Goal: Task Accomplishment & Management: Use online tool/utility

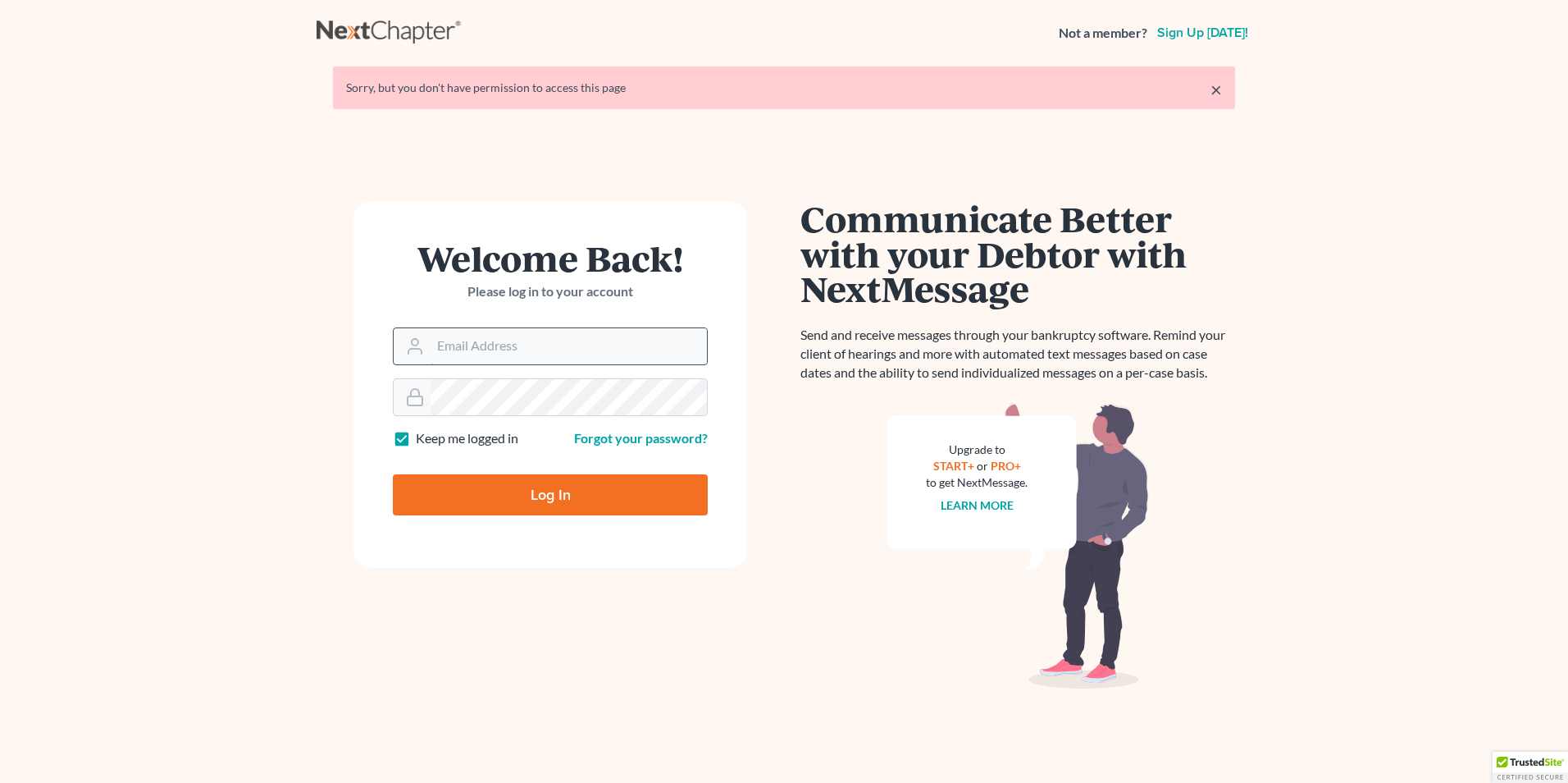
click at [606, 363] on input "Email Address" at bounding box center [568, 346] width 276 height 36
click at [450, 341] on input "Email Address" at bounding box center [568, 346] width 276 height 36
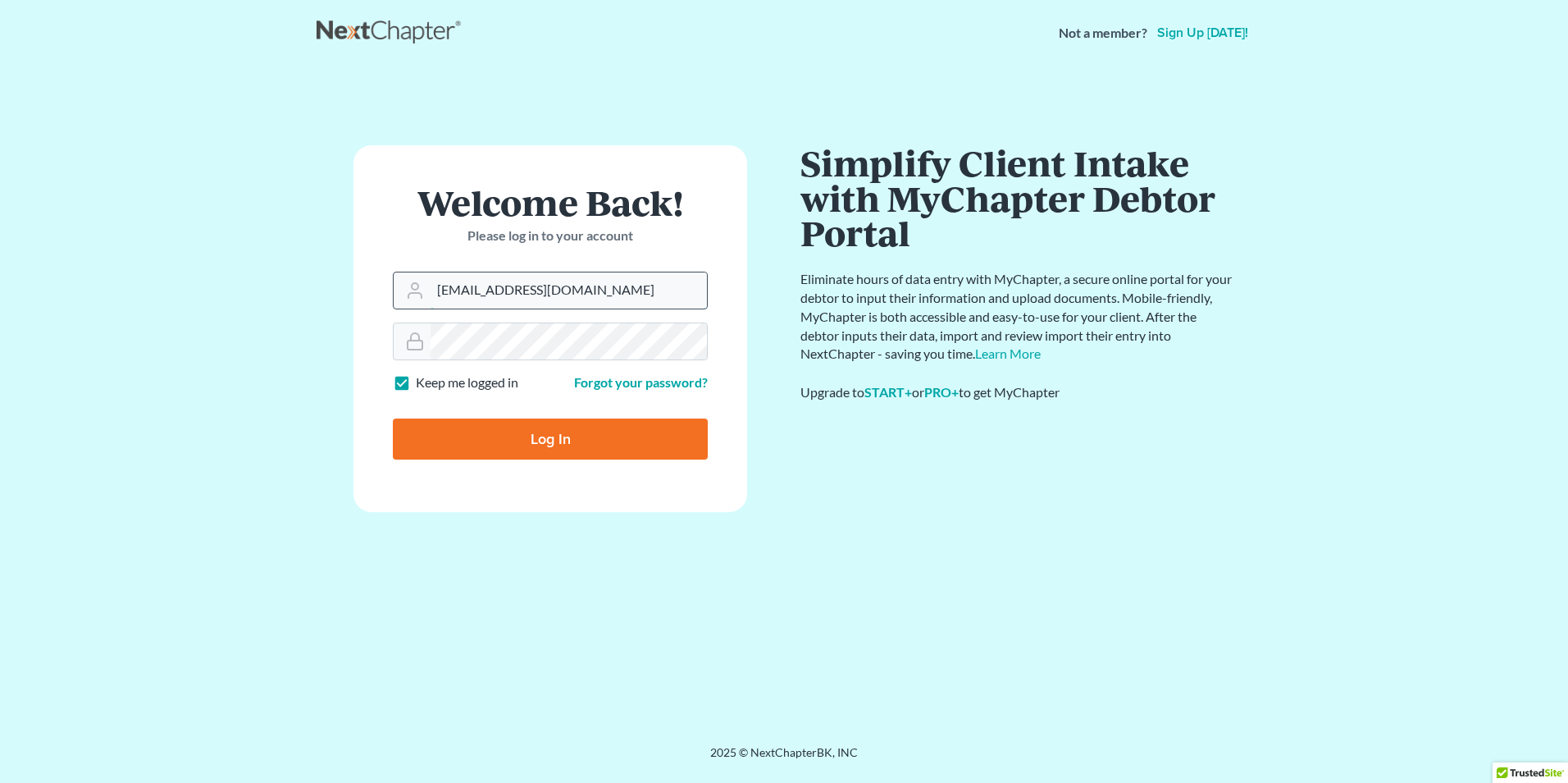
type input "[EMAIL_ADDRESS][DOMAIN_NAME]"
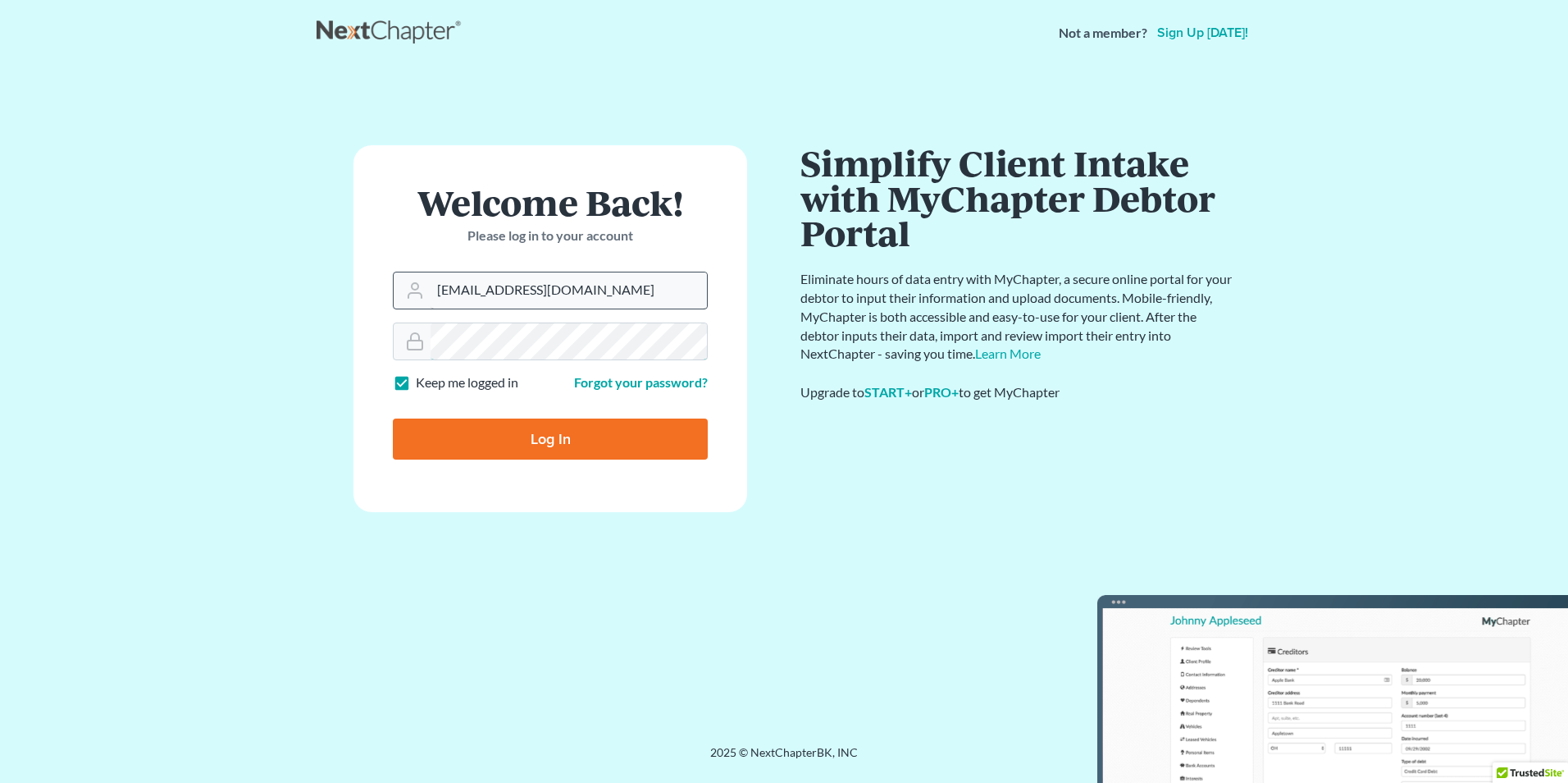
click at [393, 419] on input "Log In" at bounding box center [550, 440] width 315 height 41
type input "Thinking..."
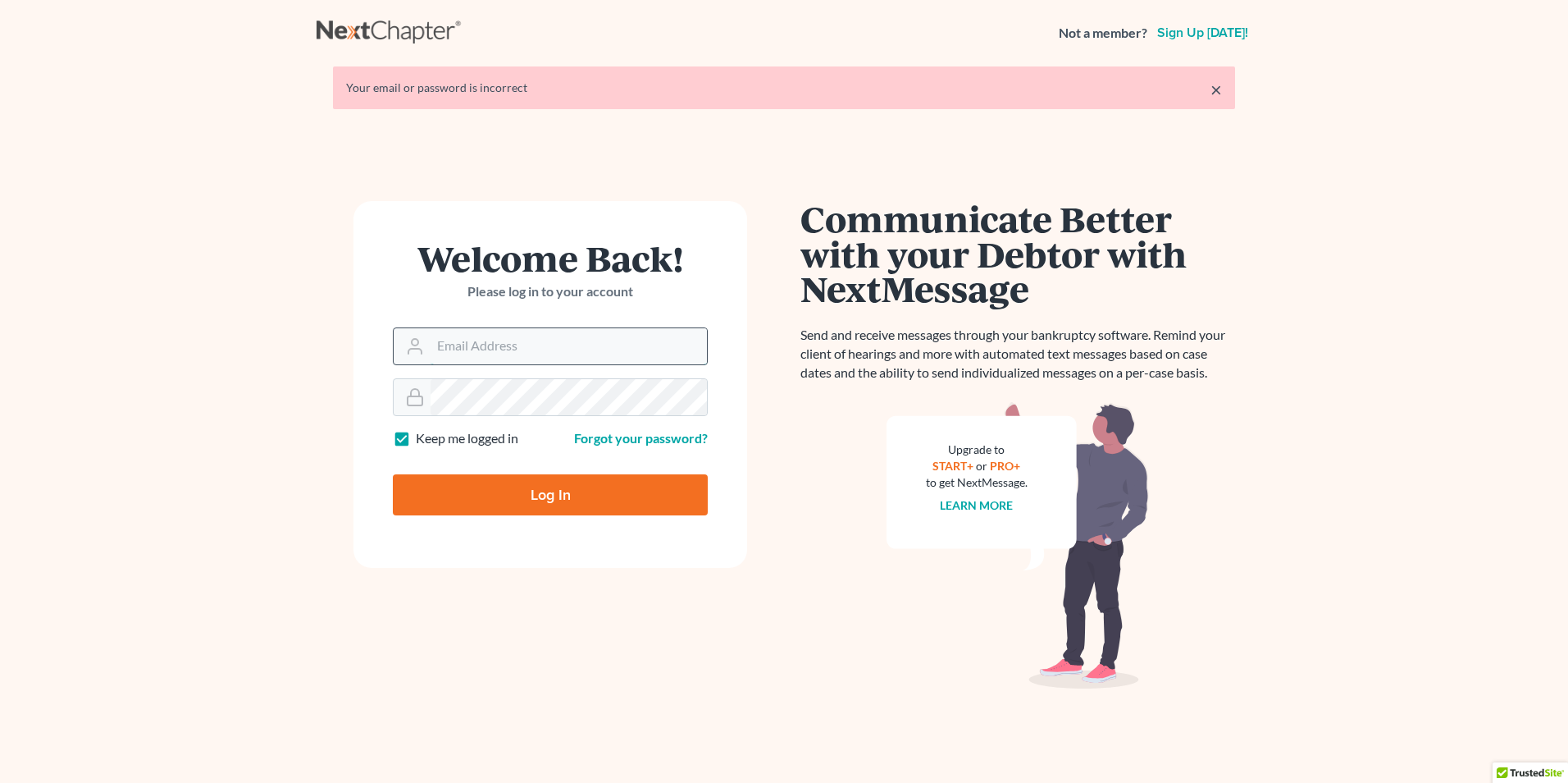
drag, startPoint x: 0, startPoint y: 0, endPoint x: 450, endPoint y: 341, distance: 564.6
click at [450, 341] on input "Email Address" at bounding box center [568, 346] width 276 height 36
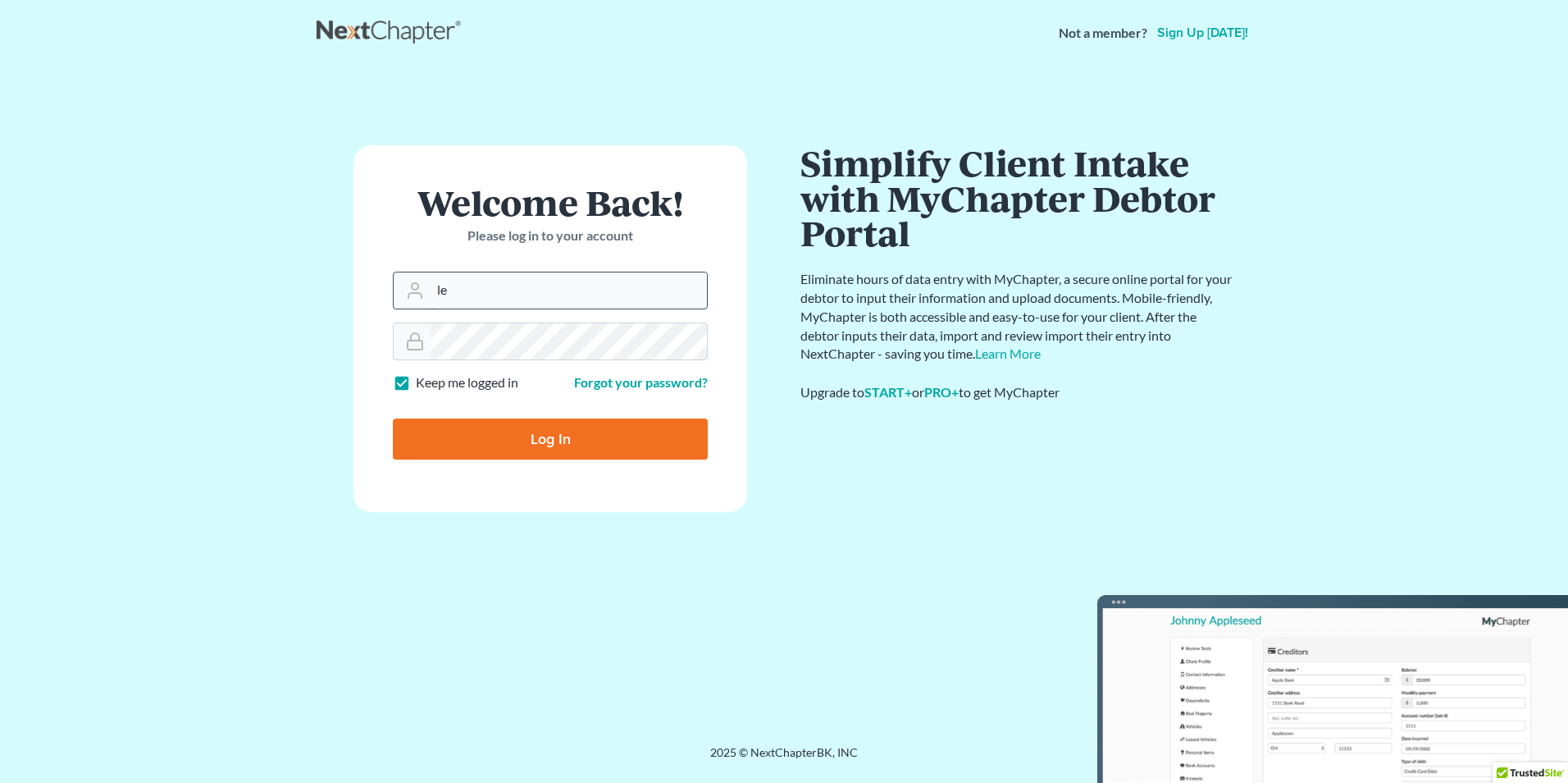
type input "l"
type input "[EMAIL_ADDRESS][DOMAIN_NAME]"
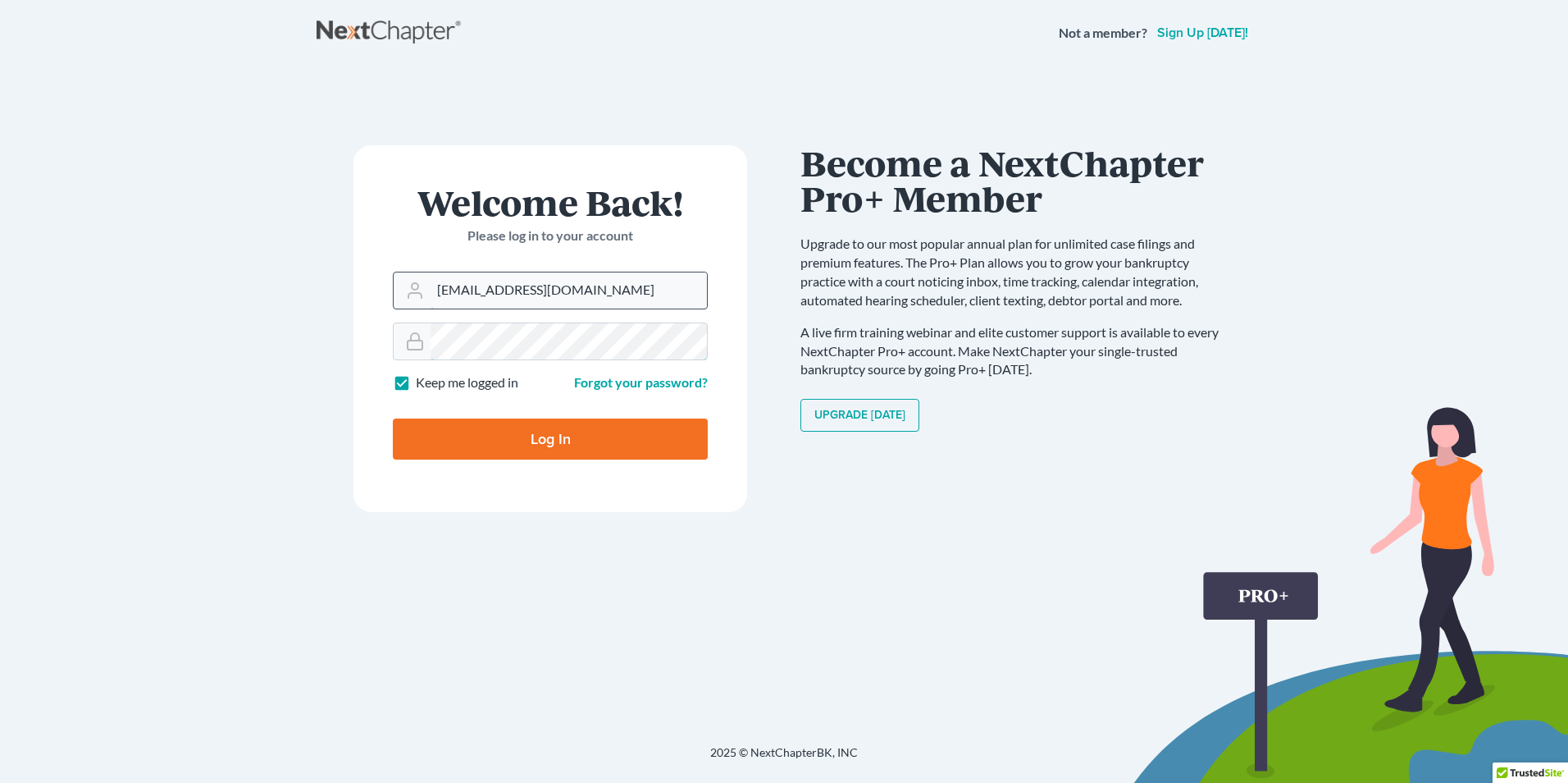
click at [393, 419] on input "Log In" at bounding box center [550, 440] width 315 height 41
type input "Thinking..."
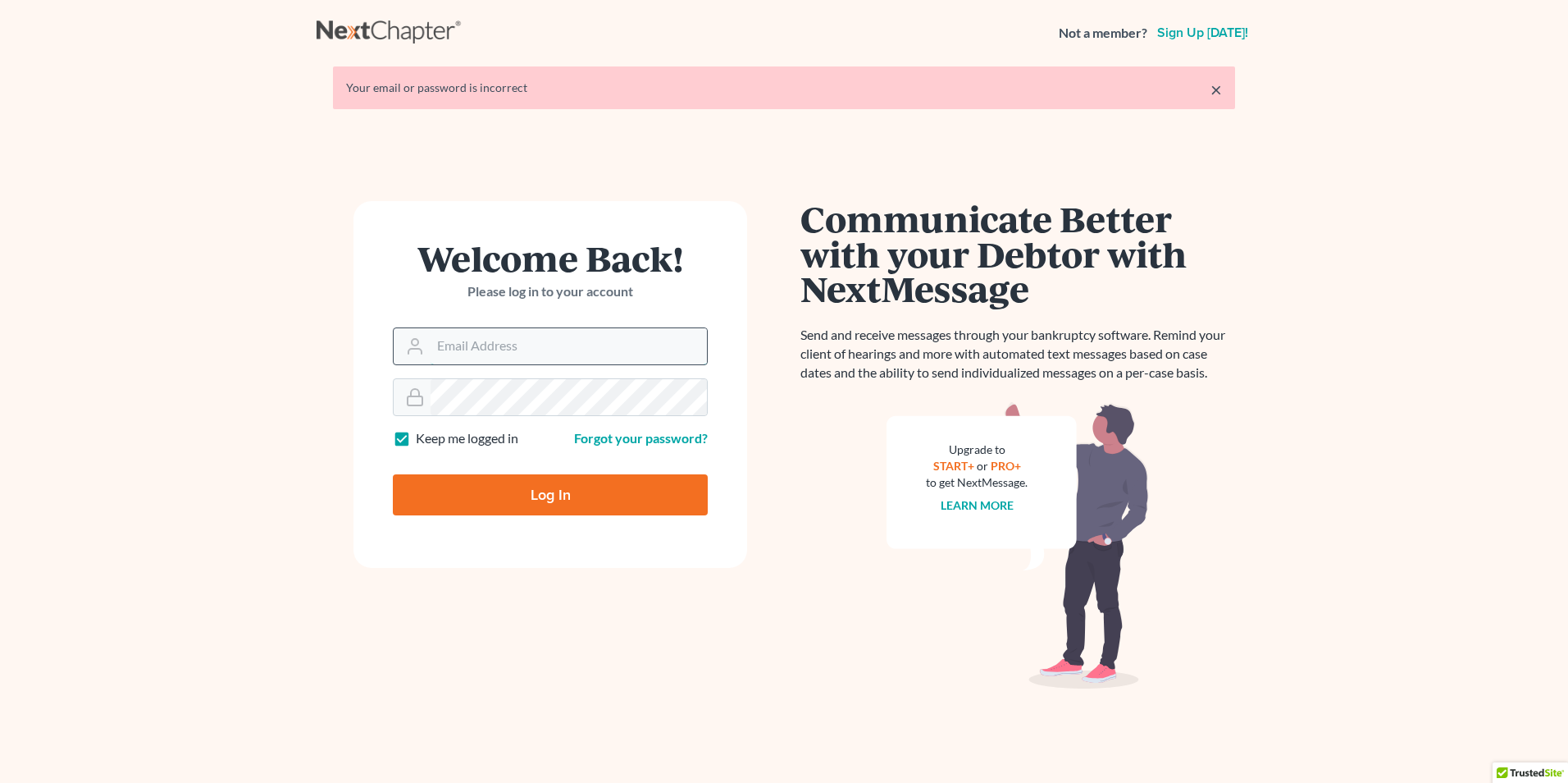
drag, startPoint x: 0, startPoint y: 0, endPoint x: 450, endPoint y: 341, distance: 564.6
click at [450, 341] on input "Email Address" at bounding box center [568, 346] width 276 height 36
type input "[EMAIL_ADDRESS][DOMAIN_NAME]"
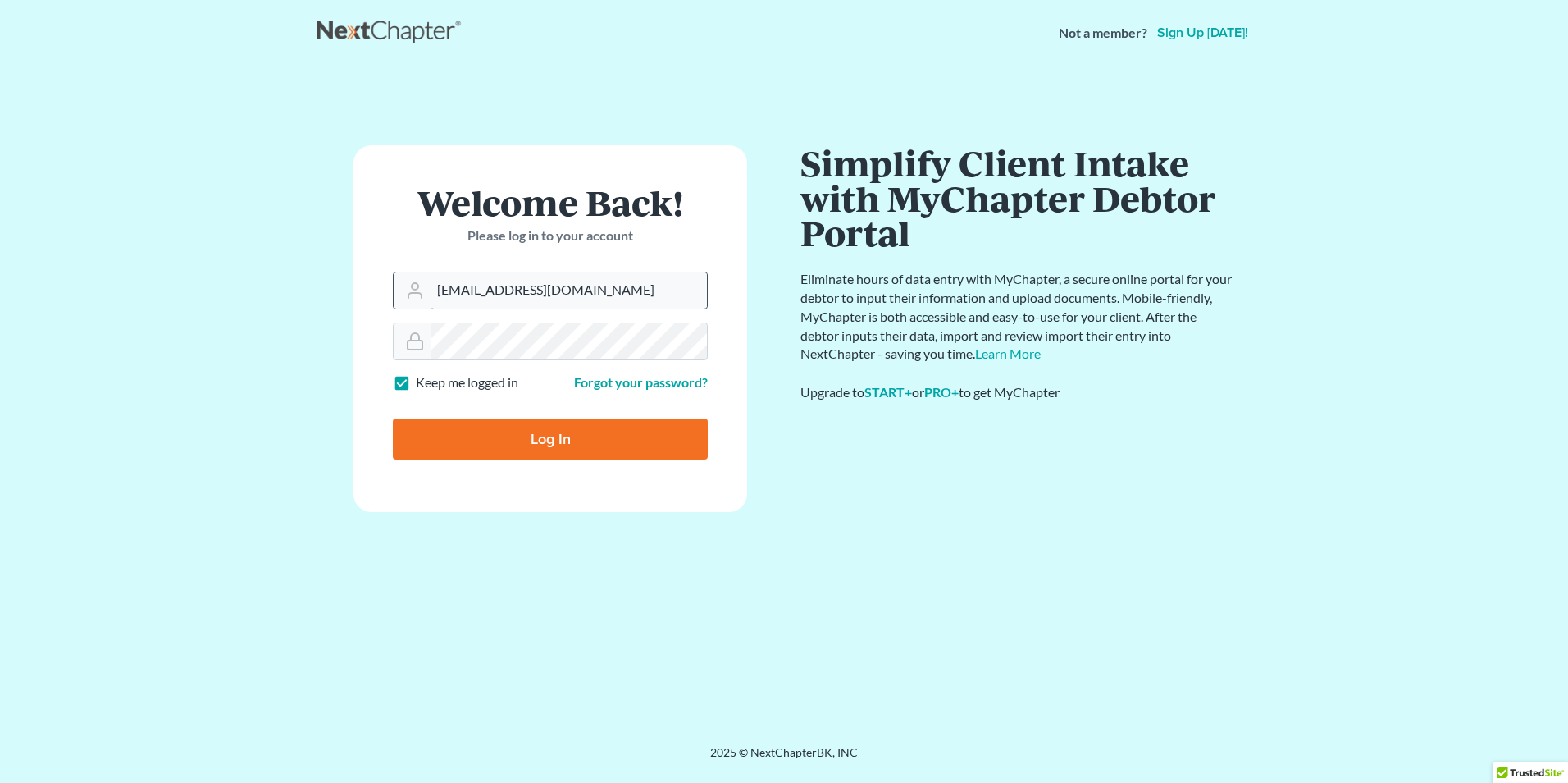
click at [393, 419] on input "Log In" at bounding box center [550, 440] width 315 height 41
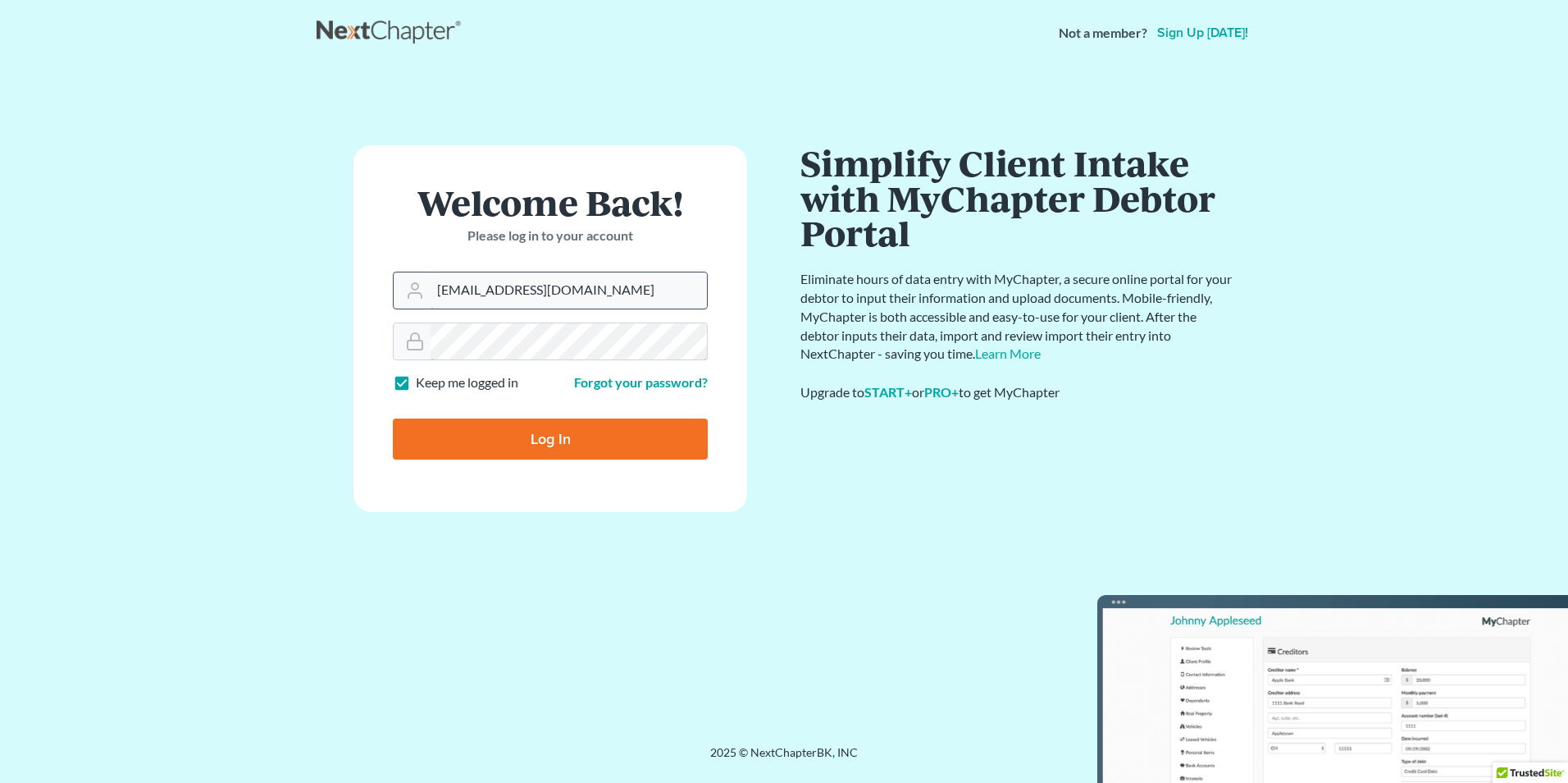
type input "Thinking..."
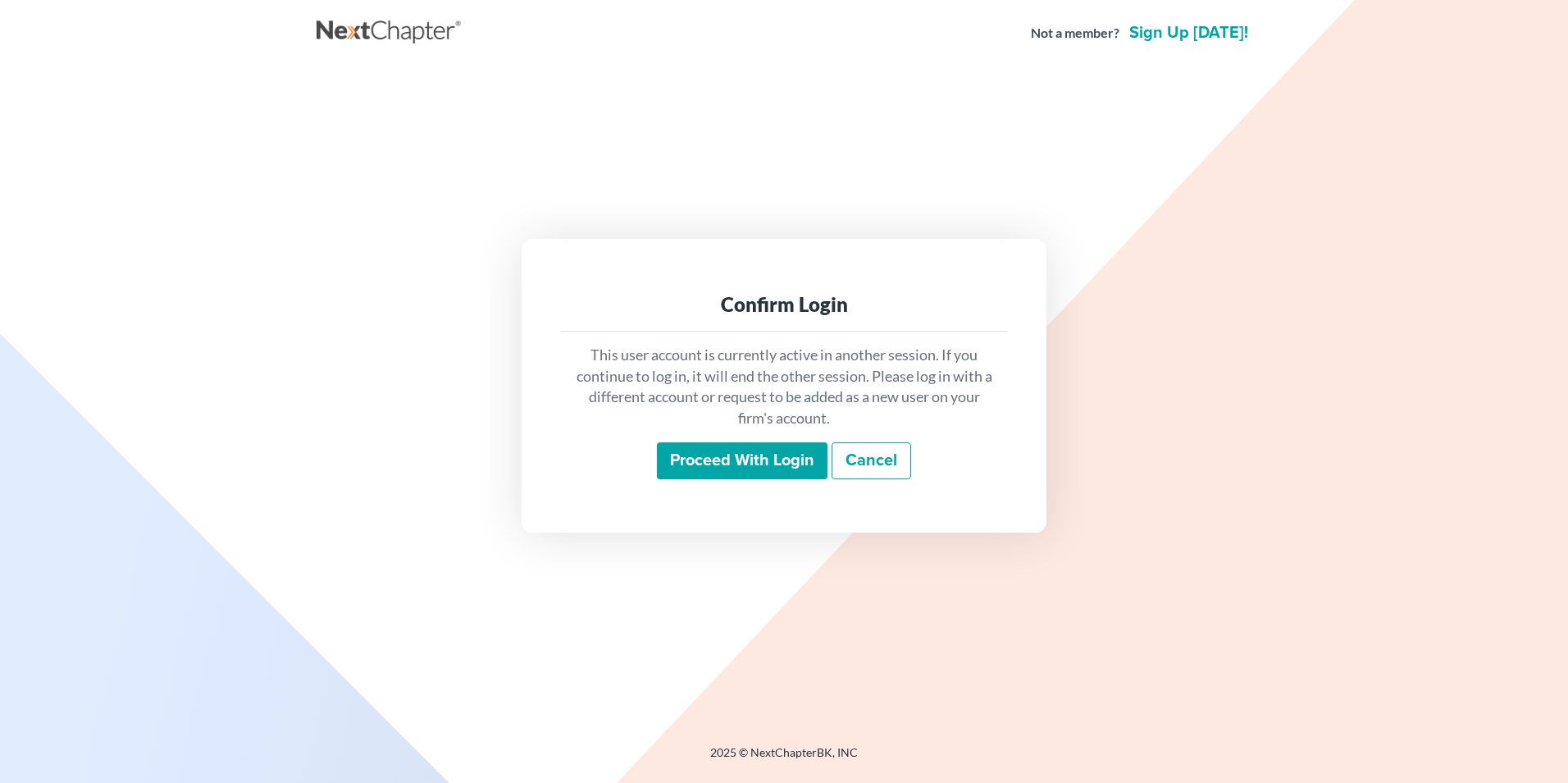
click at [774, 467] on input "Proceed with login" at bounding box center [742, 461] width 170 height 38
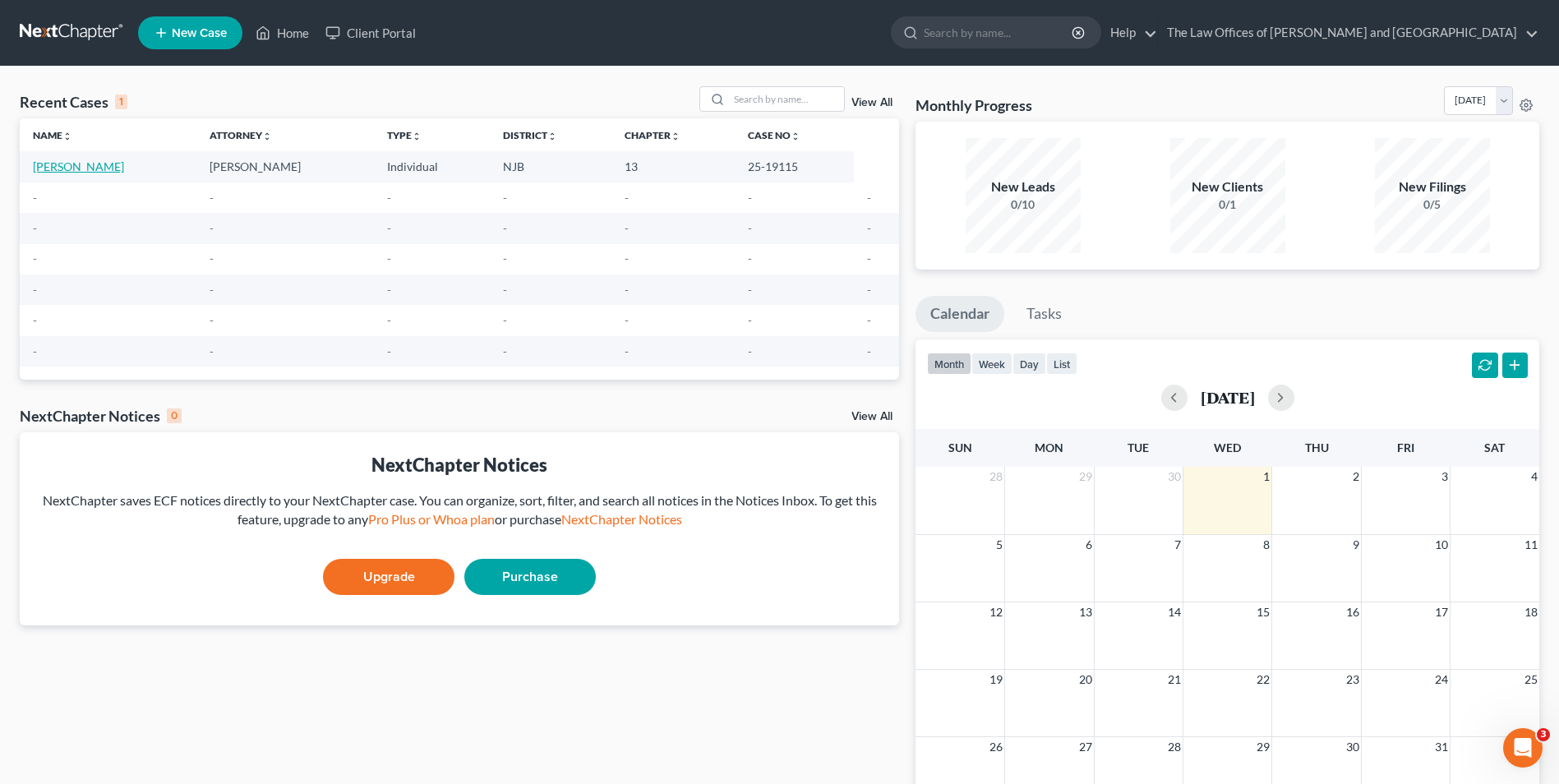
click at [73, 165] on link "[PERSON_NAME]" at bounding box center [79, 166] width 91 height 14
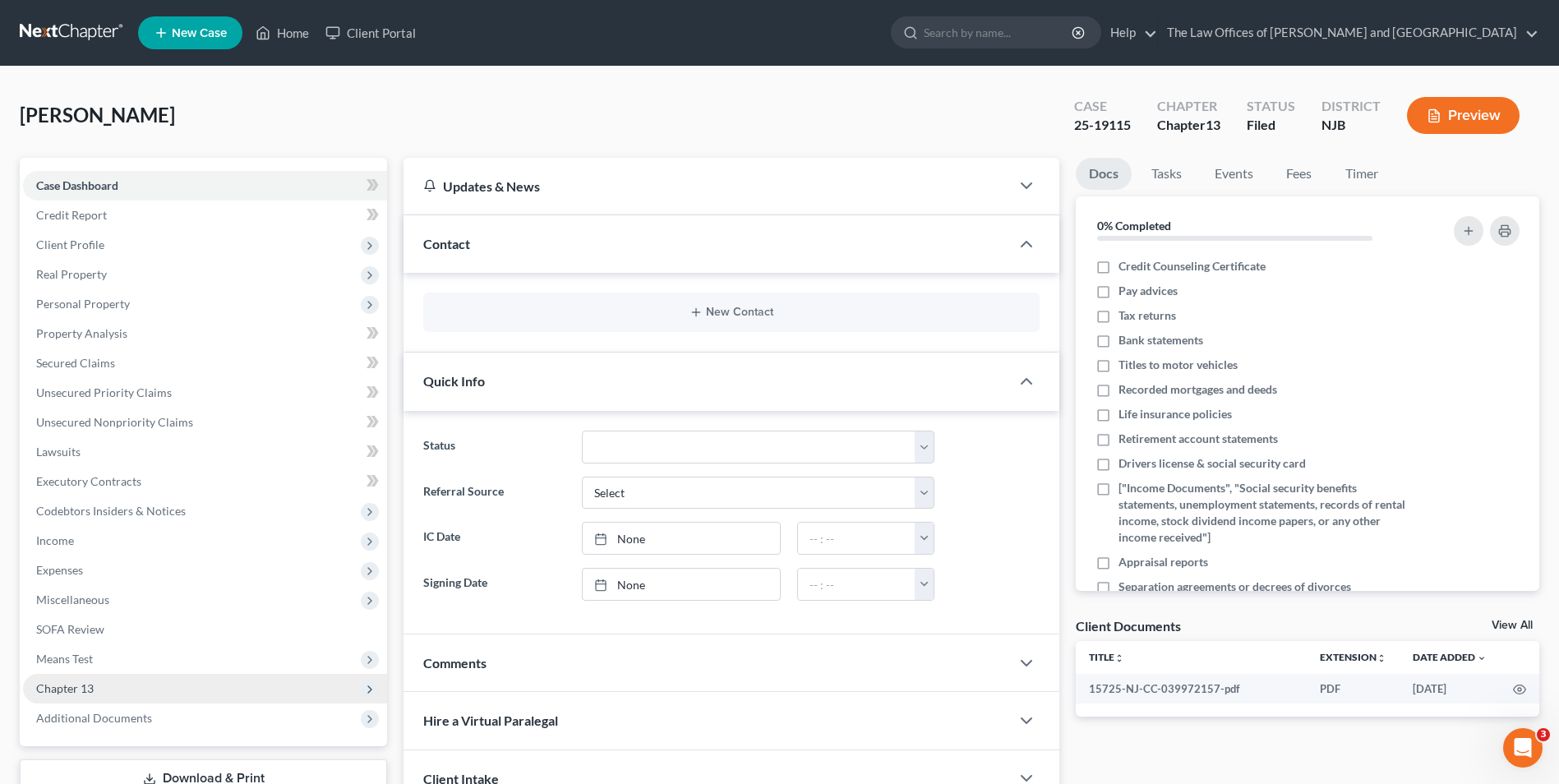
click at [80, 695] on span "Chapter 13" at bounding box center [205, 689] width 364 height 30
